Goal: Information Seeking & Learning: Learn about a topic

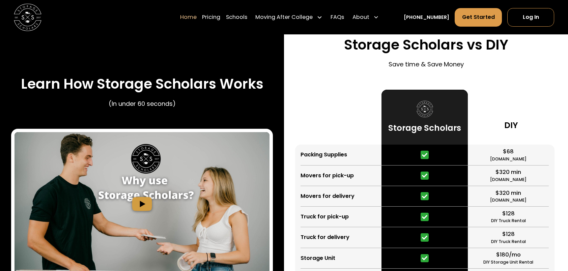
scroll to position [1282, 0]
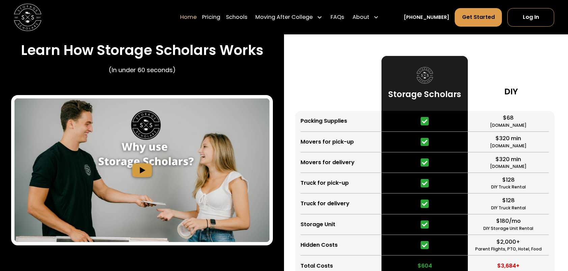
click at [145, 172] on img "open lightbox" at bounding box center [142, 171] width 255 height 144
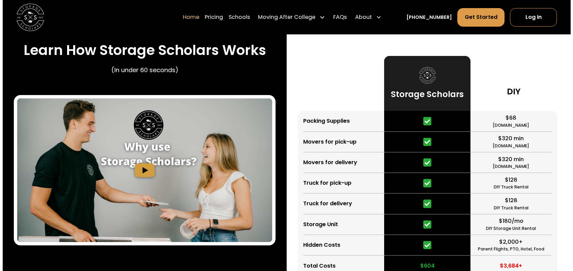
scroll to position [1284, 0]
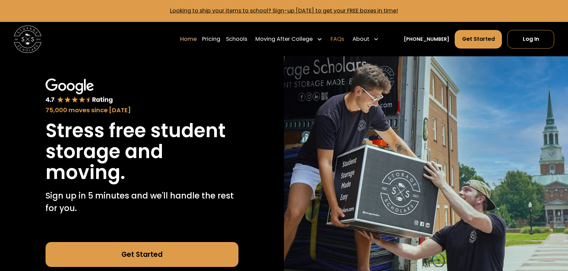
click at [344, 39] on link "FAQs" at bounding box center [337, 39] width 13 height 19
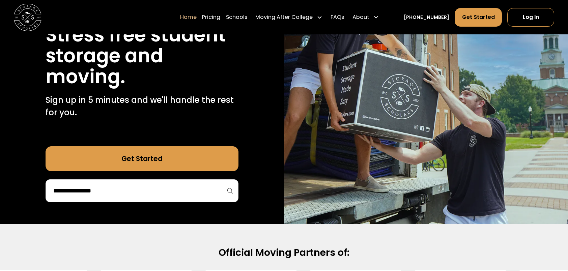
scroll to position [101, 0]
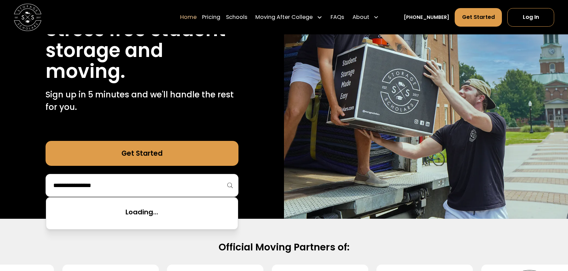
click at [212, 182] on input "search" at bounding box center [142, 185] width 179 height 11
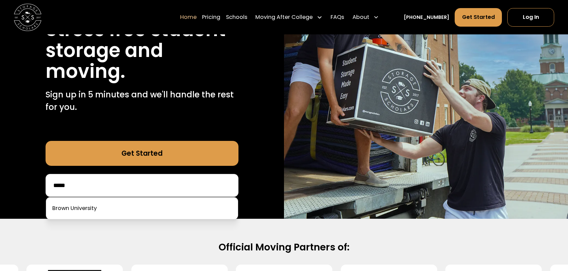
type input "*****"
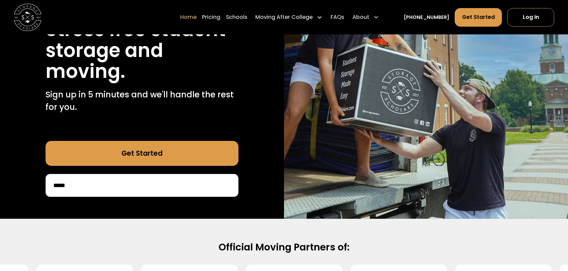
click at [132, 145] on link "Get Started" at bounding box center [142, 153] width 193 height 25
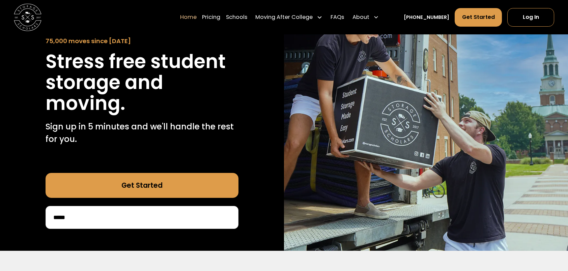
scroll to position [0, 0]
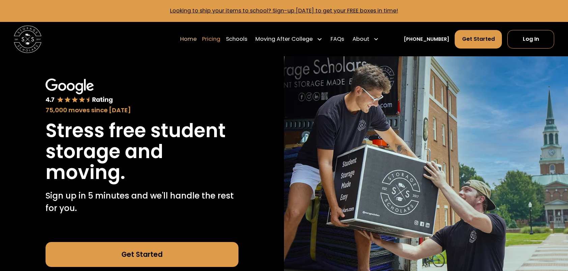
click at [217, 39] on link "Pricing" at bounding box center [211, 39] width 18 height 19
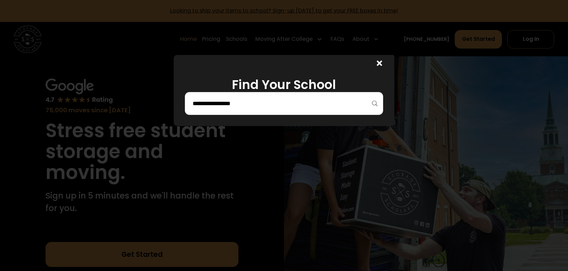
click at [249, 98] on div at bounding box center [284, 103] width 198 height 23
click at [249, 99] on input "search" at bounding box center [284, 103] width 184 height 11
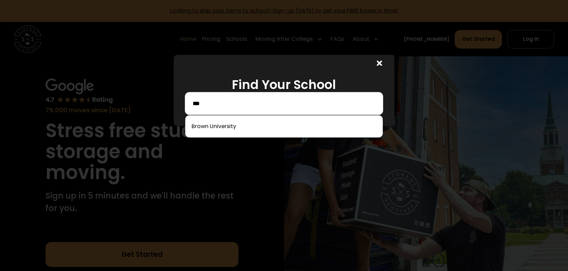
type input "***"
click at [234, 128] on link at bounding box center [284, 126] width 192 height 15
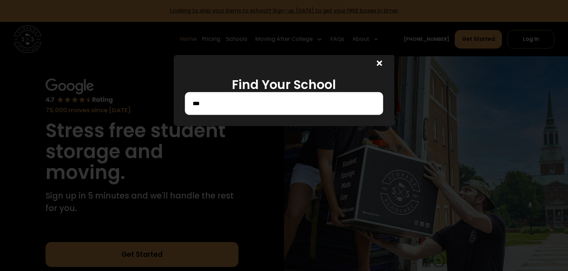
click at [251, 107] on input "***" at bounding box center [284, 103] width 184 height 11
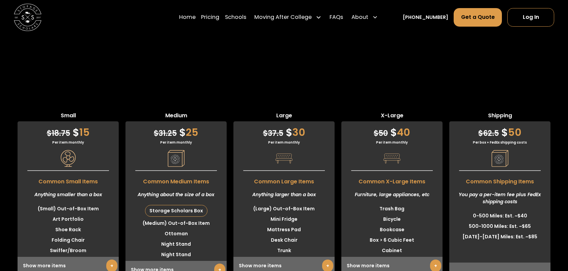
scroll to position [1813, 0]
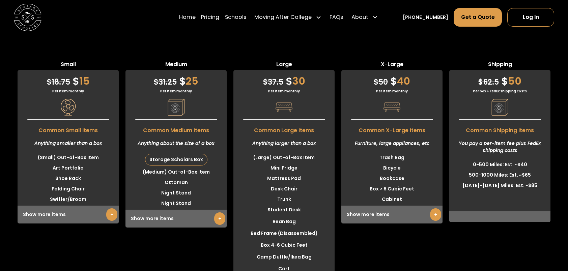
scroll to position [1914, 0]
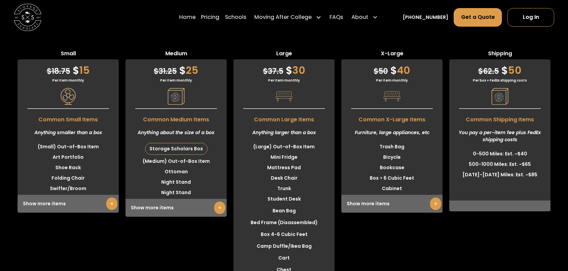
click at [218, 202] on link "+" at bounding box center [219, 208] width 11 height 12
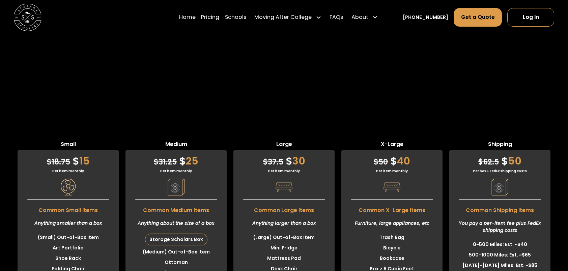
scroll to position [1813, 0]
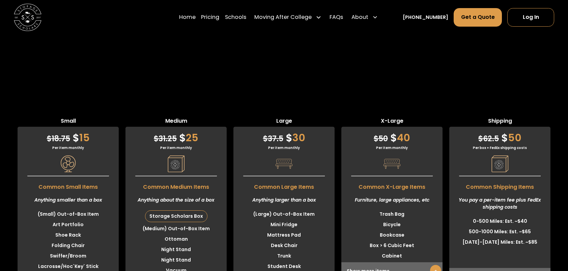
scroll to position [1914, 0]
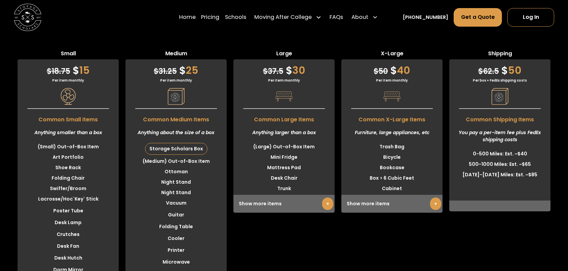
click at [327, 198] on link "+" at bounding box center [327, 204] width 11 height 12
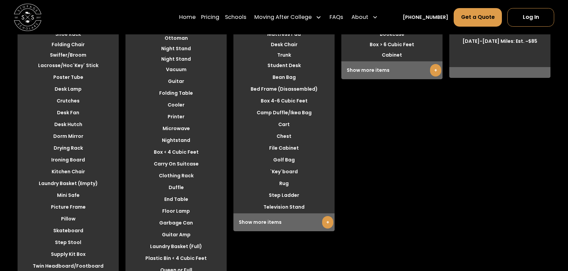
scroll to position [2049, 0]
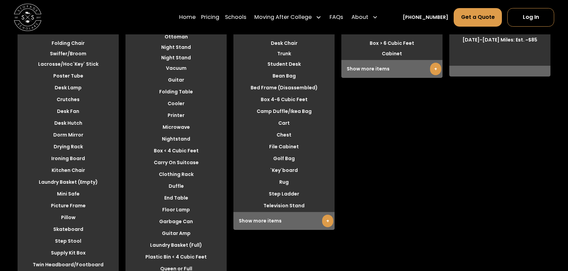
click at [328, 215] on link "+" at bounding box center [327, 221] width 11 height 12
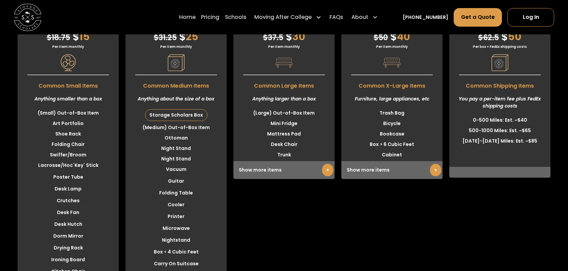
scroll to position [1847, 0]
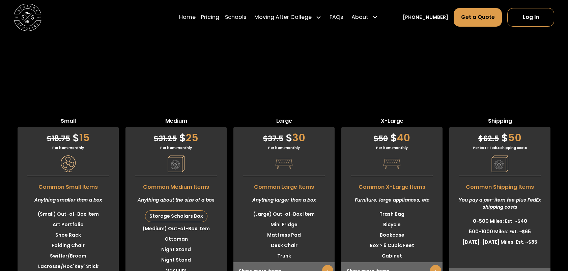
click at [434, 265] on link "+" at bounding box center [435, 271] width 11 height 12
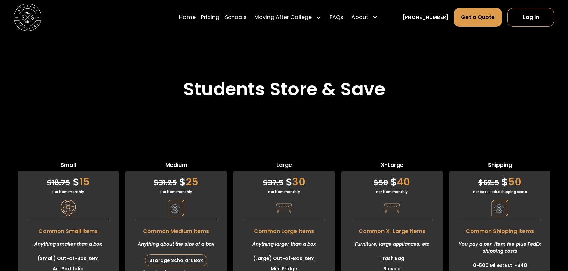
scroll to position [1813, 0]
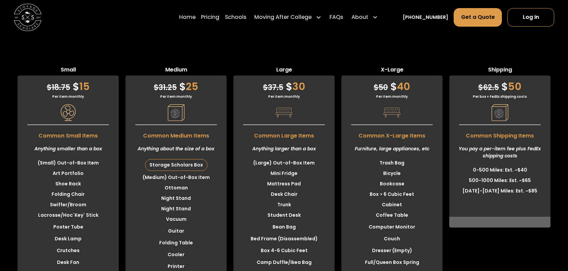
scroll to position [1908, 0]
